Goal: Find specific page/section: Find specific page/section

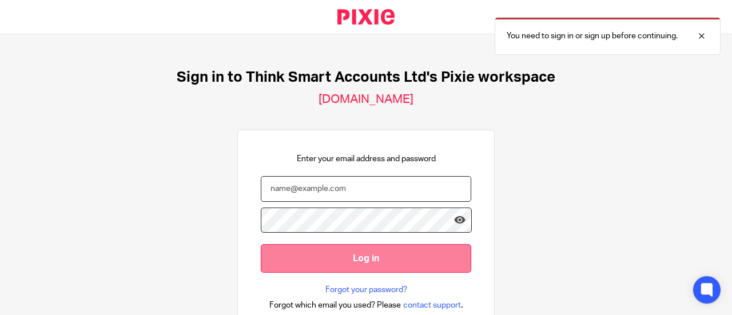
type input "[EMAIL_ADDRESS][DOMAIN_NAME]"
click at [335, 257] on input "Log in" at bounding box center [366, 258] width 210 height 28
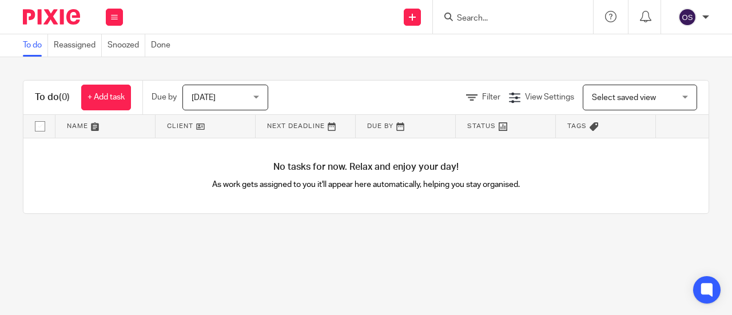
click at [485, 10] on form at bounding box center [516, 17] width 122 height 14
click at [481, 14] on input "Search" at bounding box center [506, 19] width 103 height 10
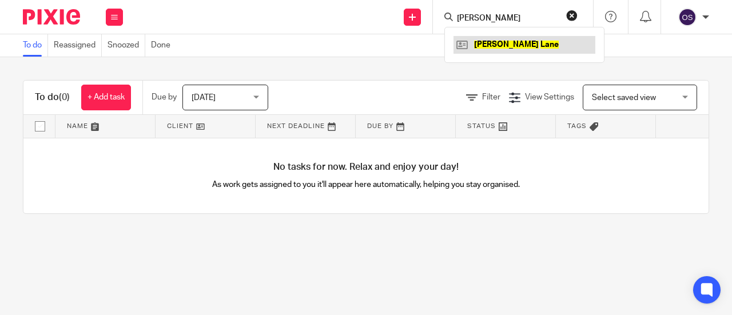
type input "ken lane"
click at [482, 43] on link at bounding box center [524, 44] width 142 height 17
